Goal: Task Accomplishment & Management: Use online tool/utility

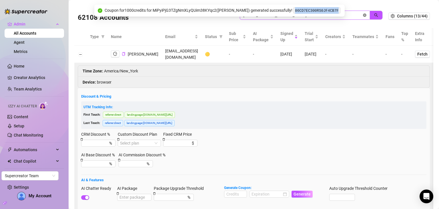
click at [363, 15] on icon "close-circle" at bounding box center [364, 14] width 3 height 3
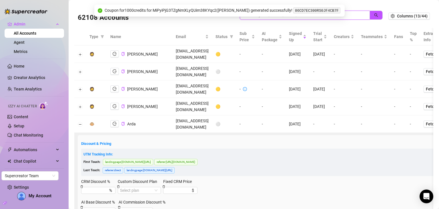
click at [344, 15] on input "search" at bounding box center [302, 15] width 119 height 6
paste input "[EMAIL_ADDRESS][DOMAIN_NAME]"
click at [374, 15] on icon "search" at bounding box center [376, 15] width 4 height 4
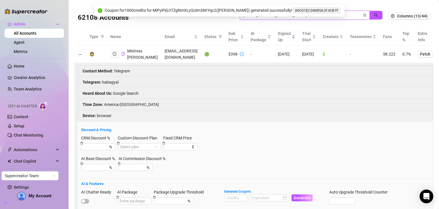
scroll to position [10, 0]
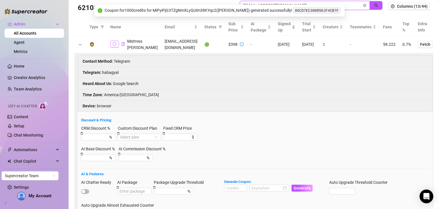
type input "[EMAIL_ADDRESS][DOMAIN_NAME]"
click at [113, 43] on icon "logout" at bounding box center [115, 44] width 4 height 4
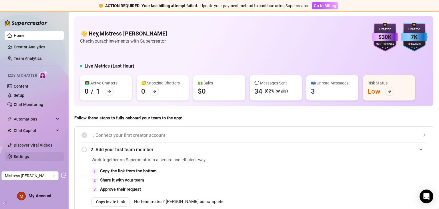
click at [29, 156] on link "Settings" at bounding box center [21, 156] width 15 height 5
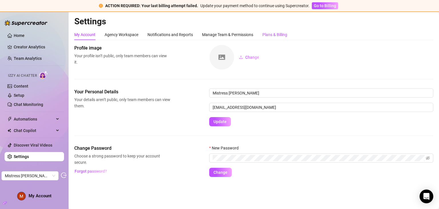
click at [277, 32] on div "Plans & Billing" at bounding box center [275, 34] width 25 height 6
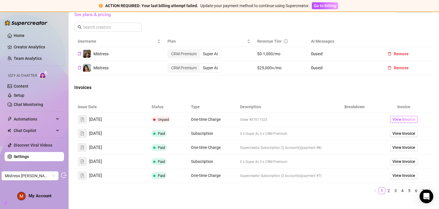
scroll to position [236, 0]
click at [400, 118] on span "View Invoice" at bounding box center [404, 119] width 23 height 6
click at [24, 96] on link "Setup" at bounding box center [19, 95] width 11 height 5
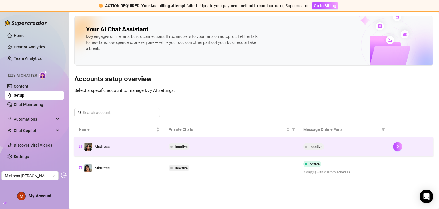
click at [216, 146] on div "Inactive" at bounding box center [232, 146] width 126 height 7
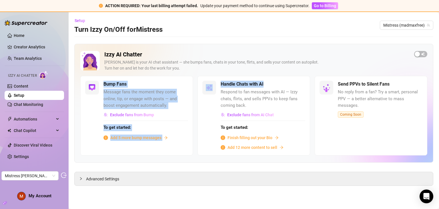
drag, startPoint x: 269, startPoint y: 84, endPoint x: 104, endPoint y: 84, distance: 165.4
click at [104, 84] on div "Bump Fans Message fans the moment they come online, tip, or engage with posts —…" at bounding box center [253, 115] width 347 height 79
click at [264, 85] on div "Handle Chats with AI" at bounding box center [263, 84] width 85 height 7
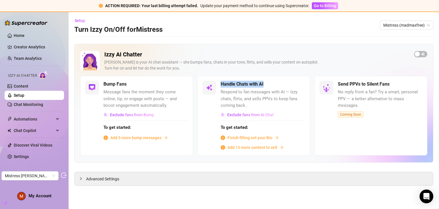
drag, startPoint x: 266, startPoint y: 85, endPoint x: 221, endPoint y: 83, distance: 44.4
click at [221, 83] on div "Handle Chats with AI" at bounding box center [263, 84] width 85 height 7
copy h5 "Handle Chats with AI"
